Goal: Book appointment/travel/reservation

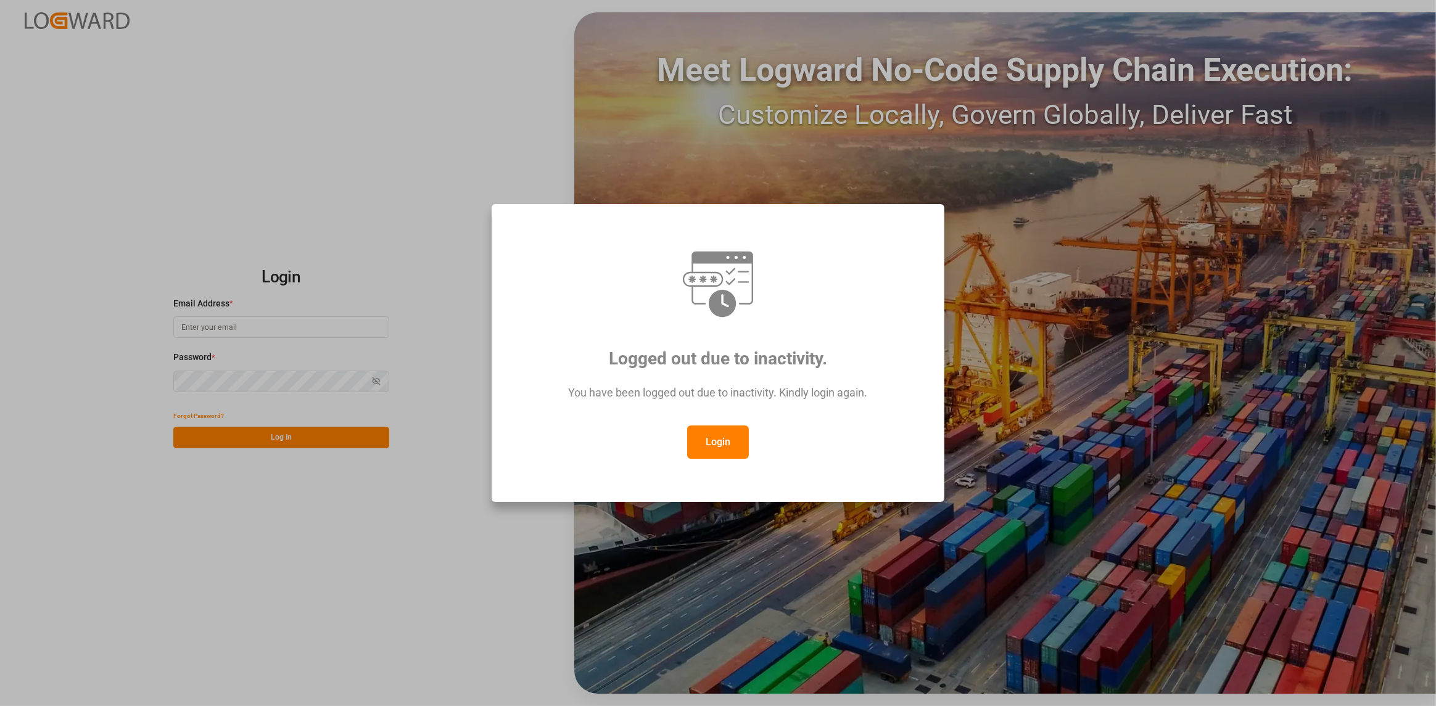
click at [372, 319] on button "Login" at bounding box center [718, 442] width 62 height 33
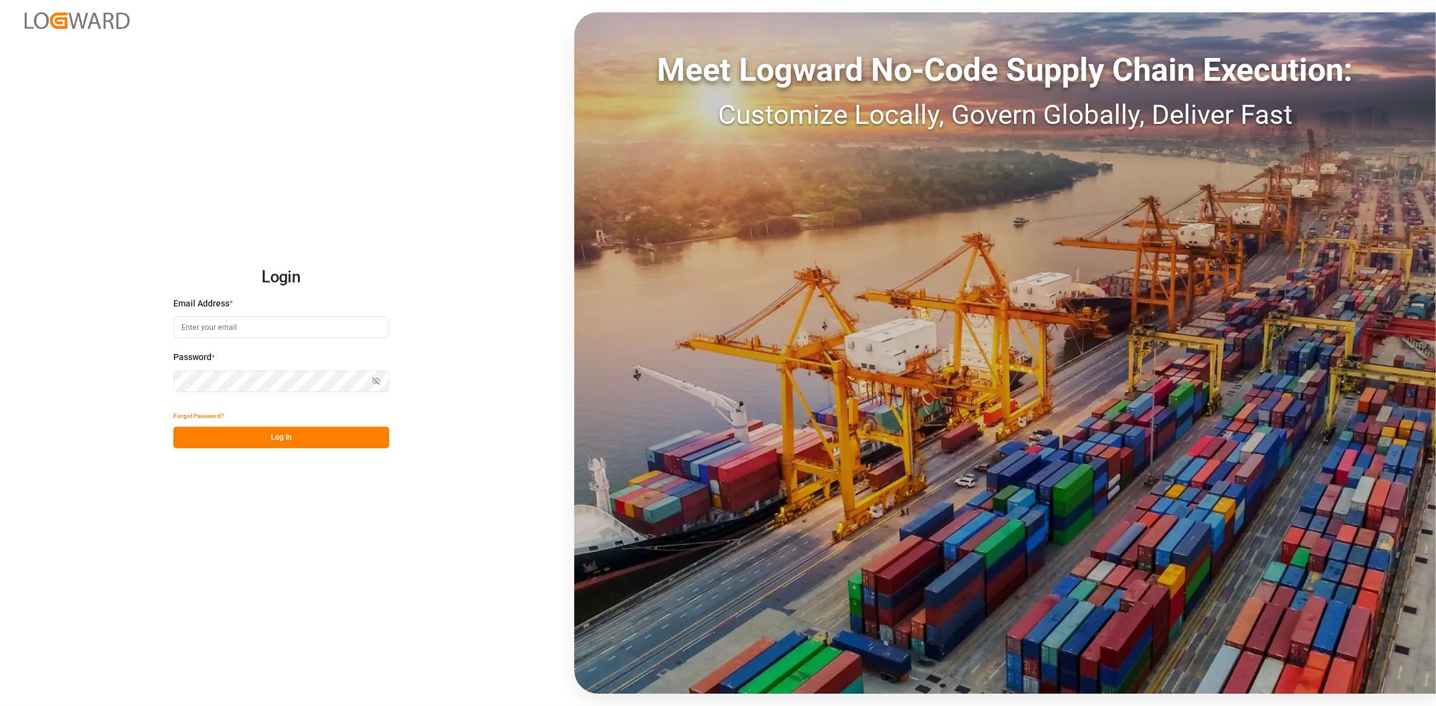
click at [281, 319] on input at bounding box center [281, 327] width 216 height 22
type input "[PERSON_NAME][EMAIL_ADDRESS][DOMAIN_NAME]"
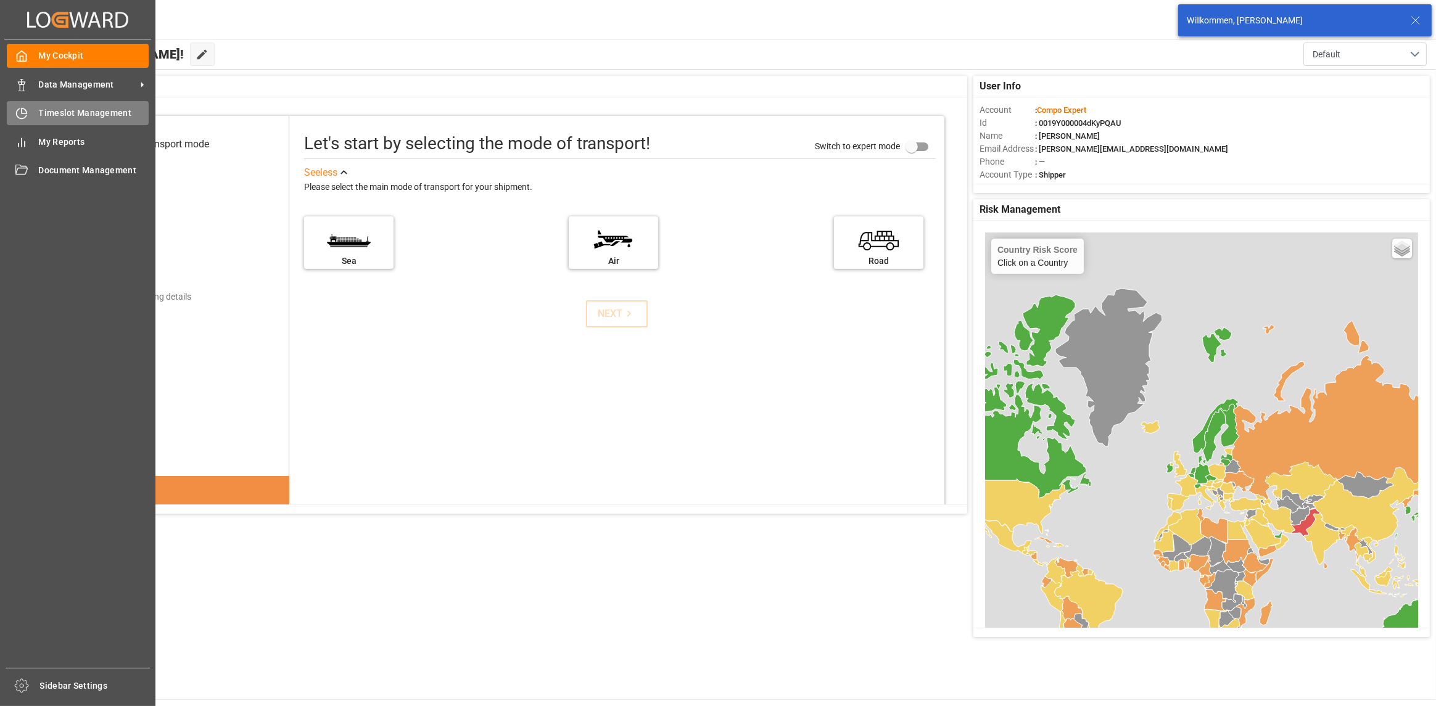
click at [11, 105] on div "Timeslot Management Timeslot Management" at bounding box center [78, 113] width 142 height 24
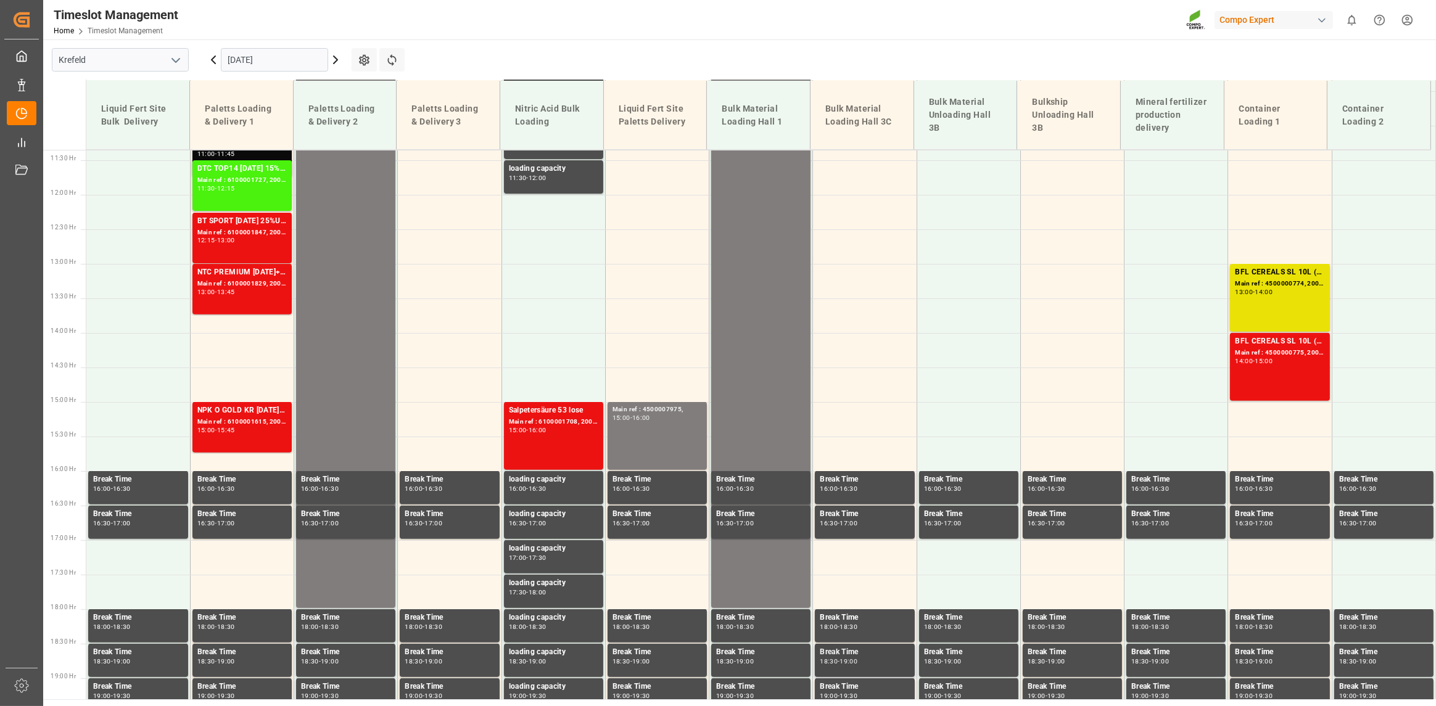
scroll to position [766, 0]
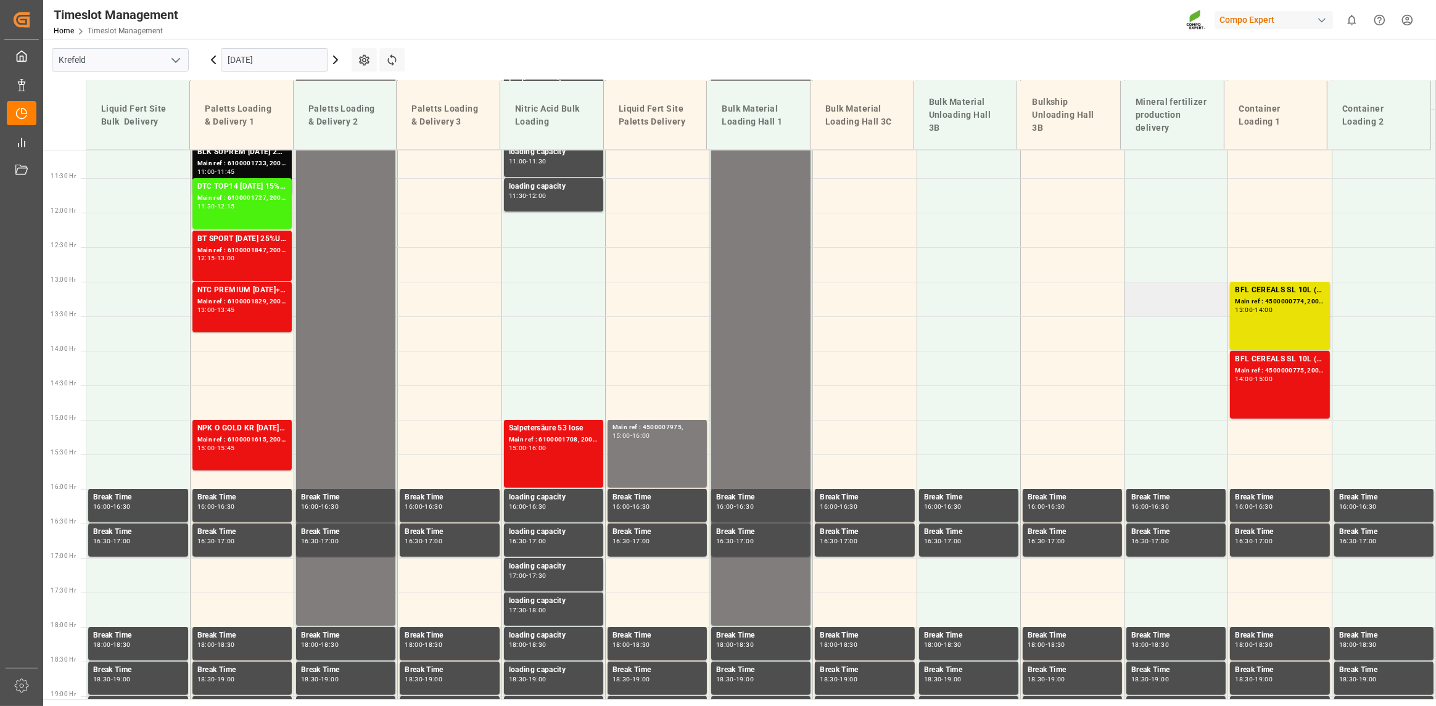
click at [372, 292] on td at bounding box center [1176, 299] width 104 height 35
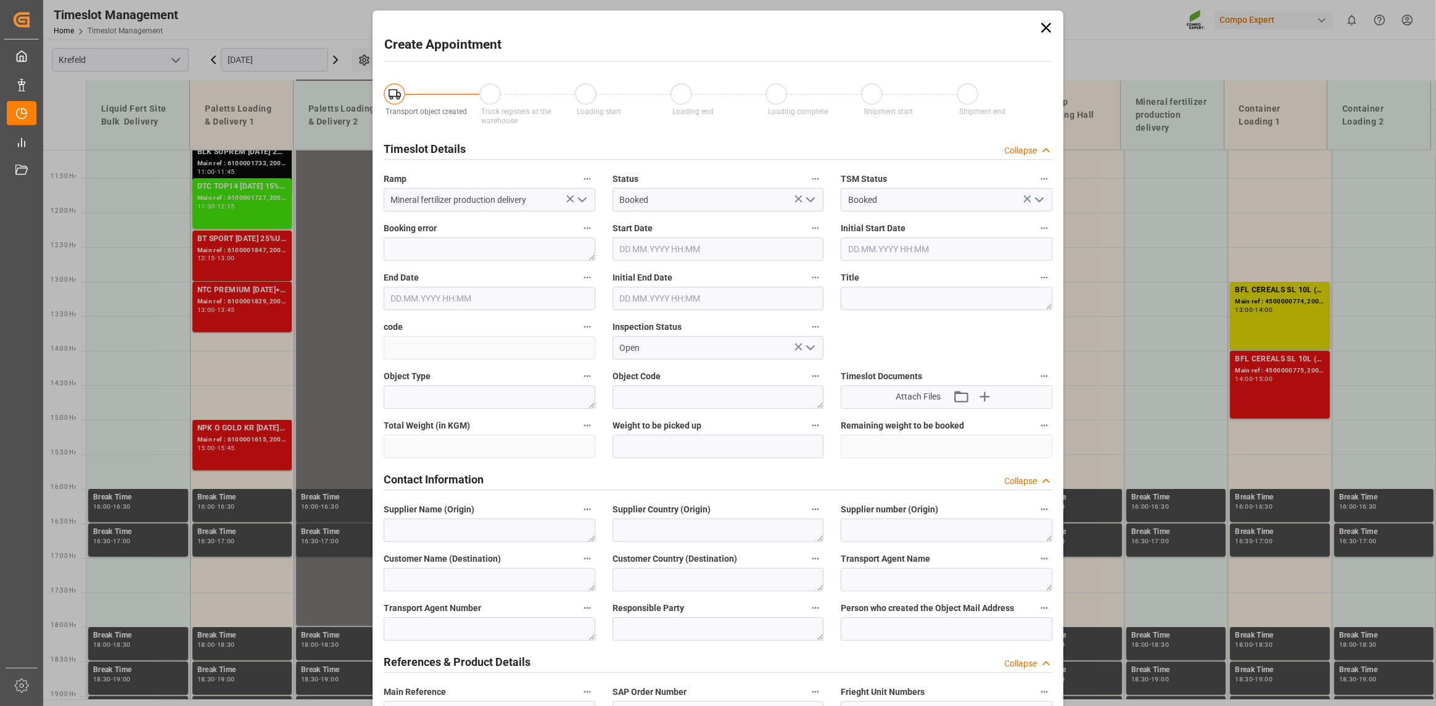
type input "[DATE] 13:00"
type input "[DATE] 13:30"
click at [372, 24] on icon at bounding box center [1045, 27] width 17 height 17
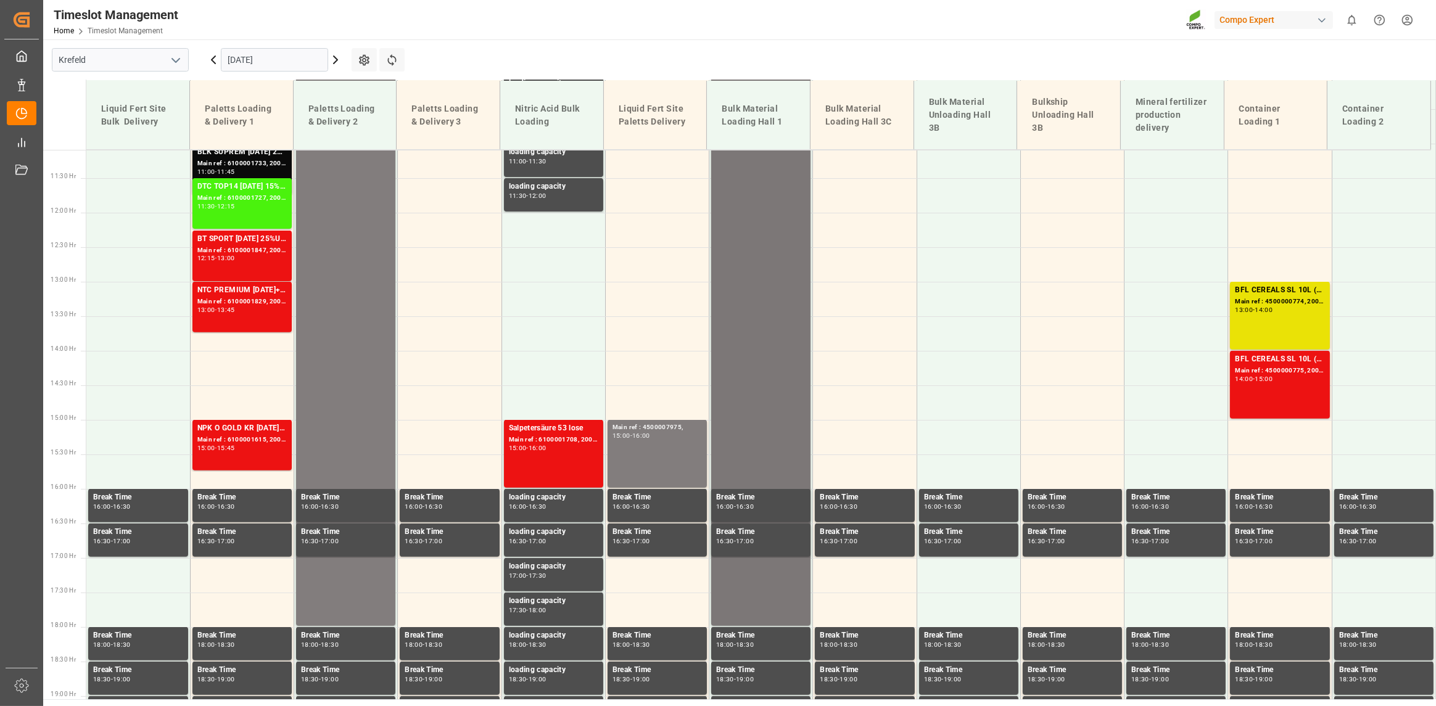
click at [372, 319] on div "NTC 26-0-0 BULK Main ref : Schiff Wittenheim 2/2, 20000000879 06:00 - 18:00" at bounding box center [760, 212] width 89 height 823
